Goal: Register for event/course

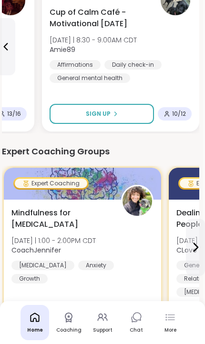
scroll to position [181, 2]
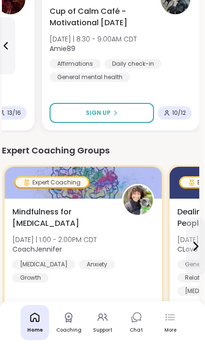
click at [39, 206] on span "Mindfulness for [MEDICAL_DATA]" at bounding box center [61, 217] width 99 height 23
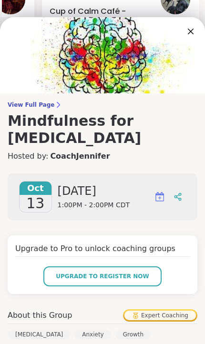
click at [130, 272] on span "Upgrade to register now" at bounding box center [102, 276] width 93 height 9
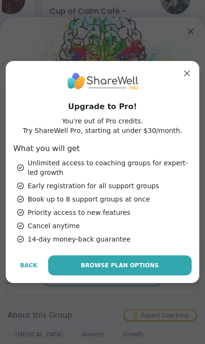
click at [133, 269] on span "Browse Plan Options" at bounding box center [120, 265] width 78 height 9
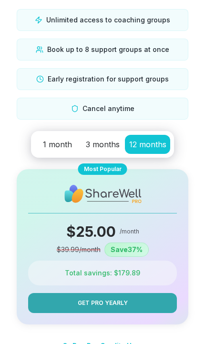
scroll to position [112, 0]
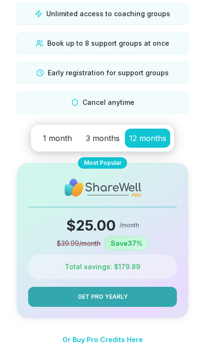
click at [54, 133] on span "1 month" at bounding box center [57, 138] width 29 height 10
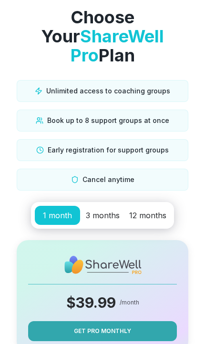
scroll to position [0, 0]
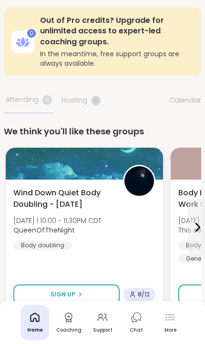
click at [100, 320] on icon at bounding box center [102, 316] width 11 height 11
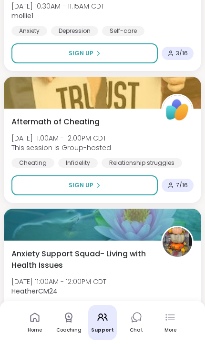
scroll to position [2775, 0]
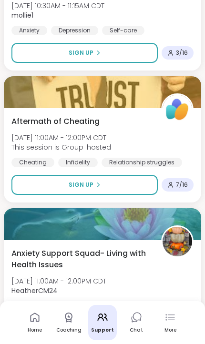
click at [129, 179] on button "Sign Up" at bounding box center [84, 185] width 146 height 20
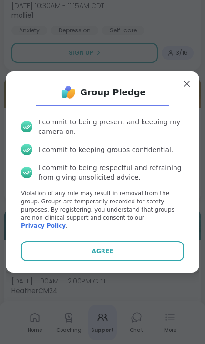
click at [114, 261] on button "Agree" at bounding box center [102, 251] width 163 height 20
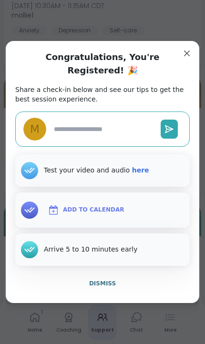
type textarea "*"
click at [121, 220] on button "Add to Calendar" at bounding box center [86, 210] width 84 height 20
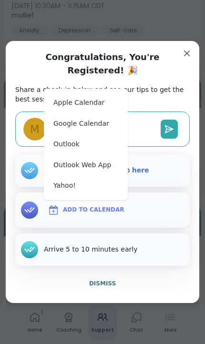
click at [63, 155] on button "Outlook" at bounding box center [86, 144] width 76 height 21
